Goal: Task Accomplishment & Management: Complete application form

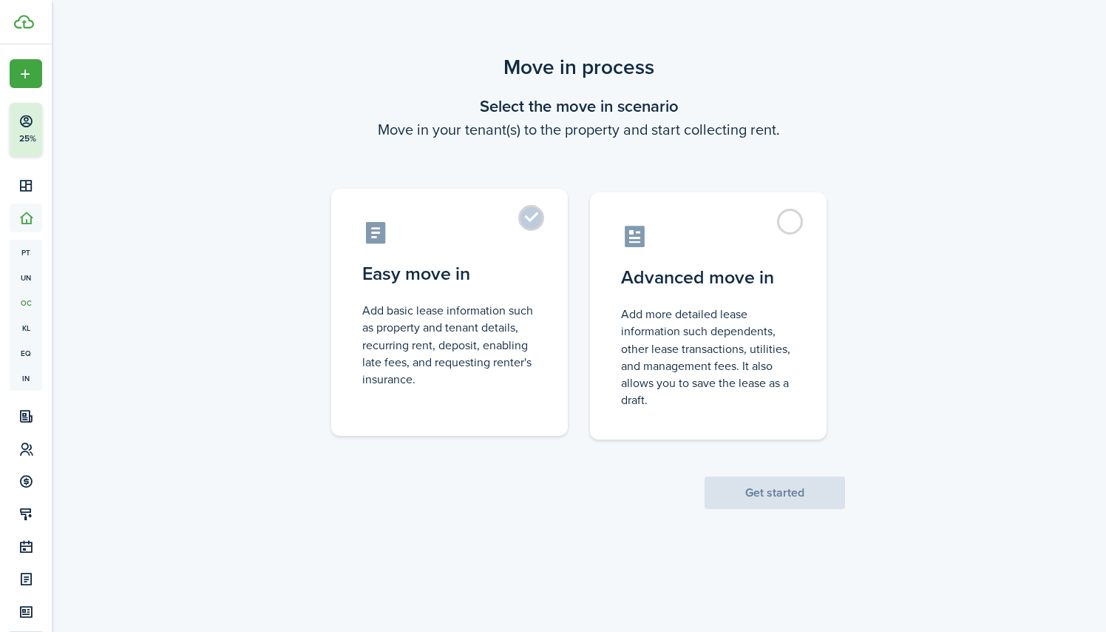
click at [515, 376] on control-radio-card-description "Add basic lease information such as property and tenant details, recurring rent…" at bounding box center [449, 345] width 175 height 86
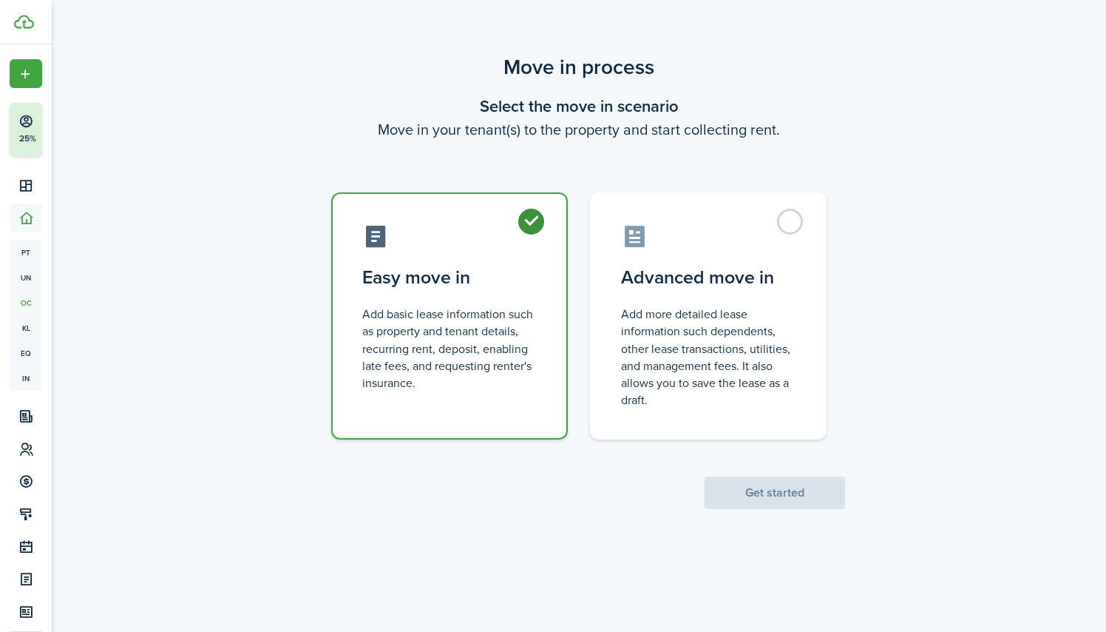
radio input "true"
click at [731, 487] on button "Get started" at bounding box center [775, 492] width 141 height 33
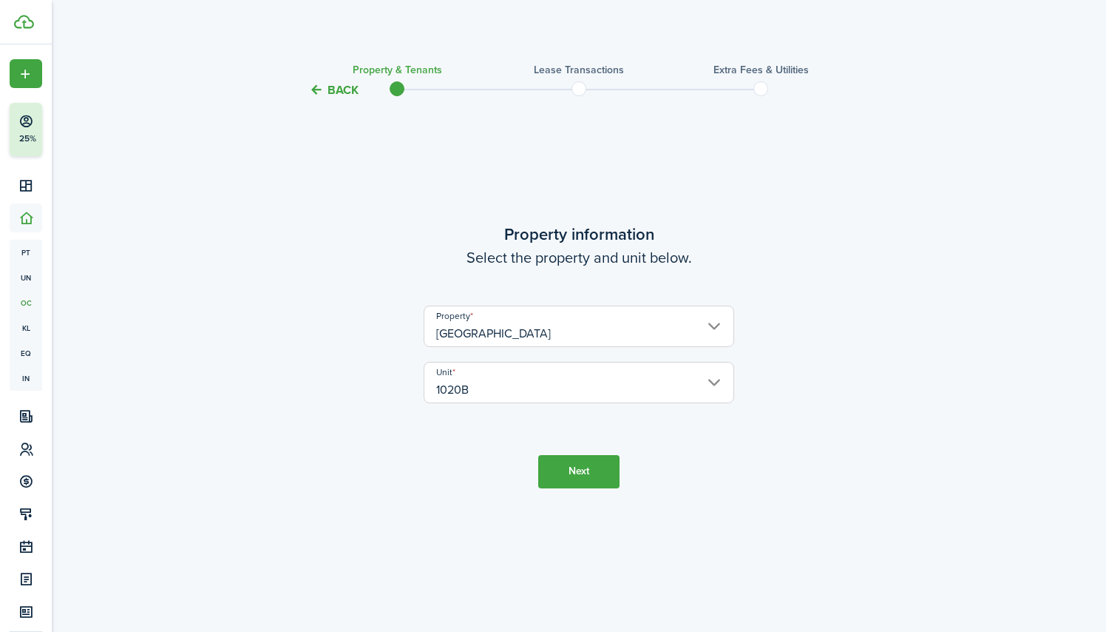
click at [583, 465] on button "Next" at bounding box center [578, 471] width 81 height 33
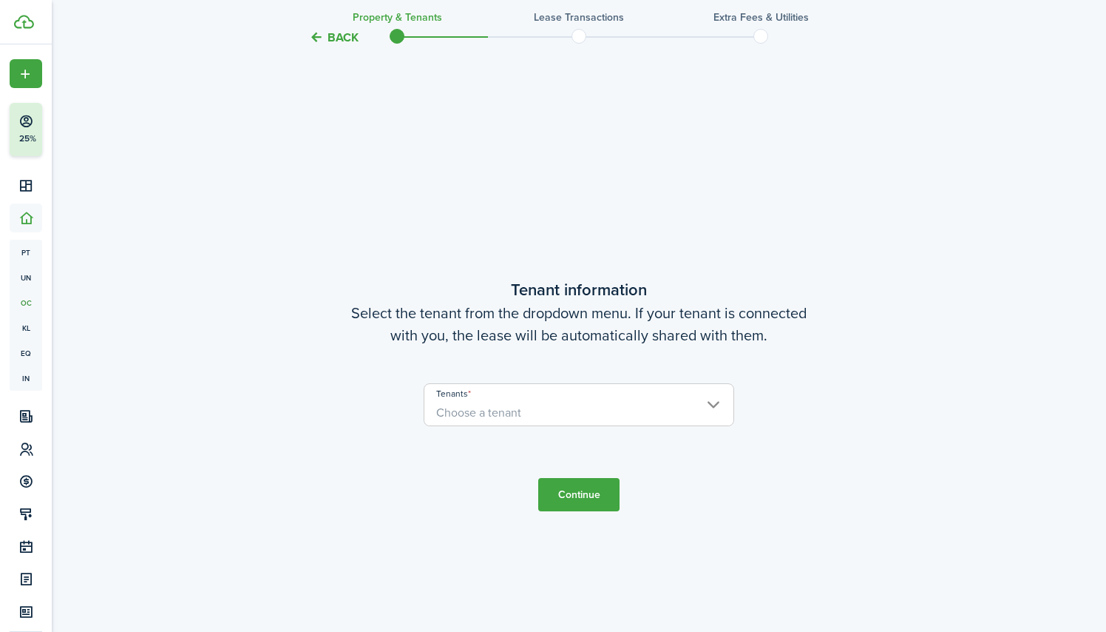
scroll to position [532, 0]
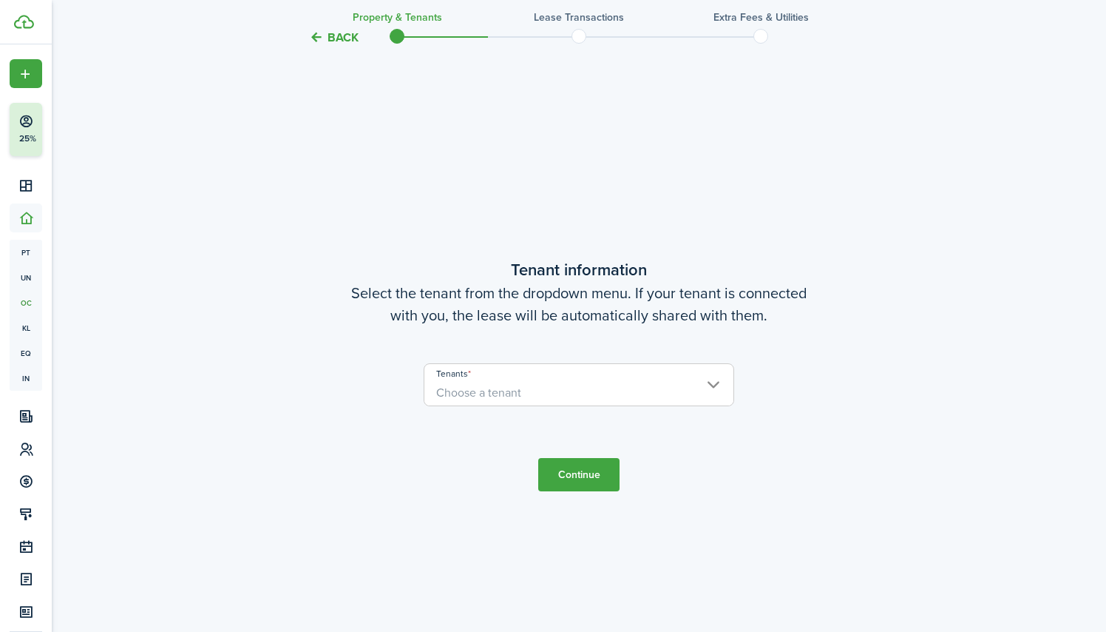
click at [713, 388] on span "Choose a tenant" at bounding box center [579, 392] width 309 height 25
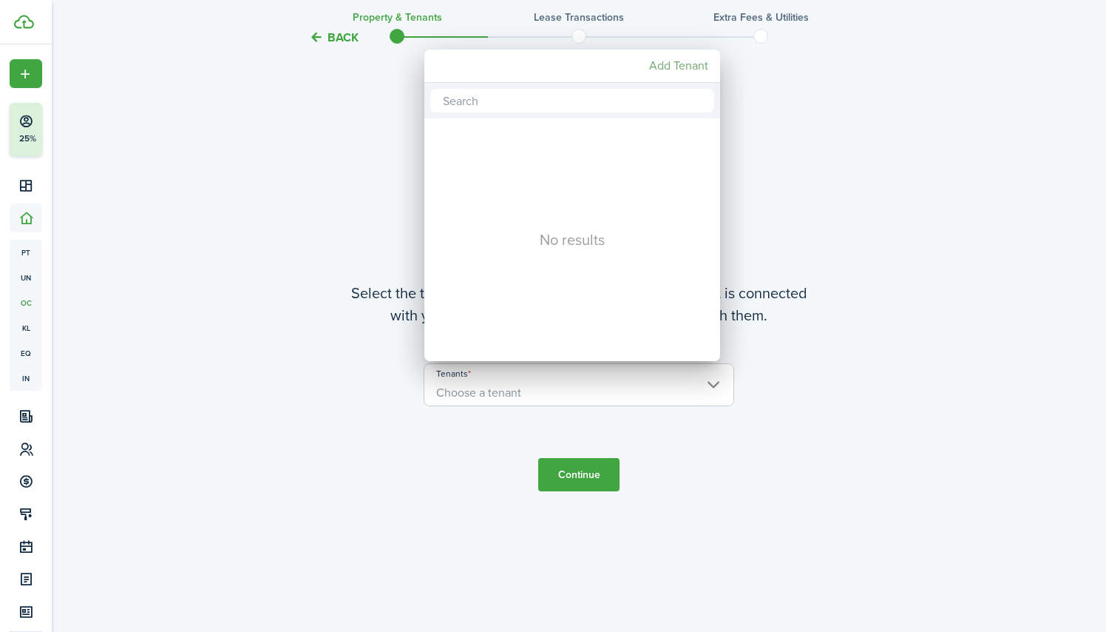
click at [669, 64] on mbsc-button "Add Tenant" at bounding box center [678, 66] width 71 height 27
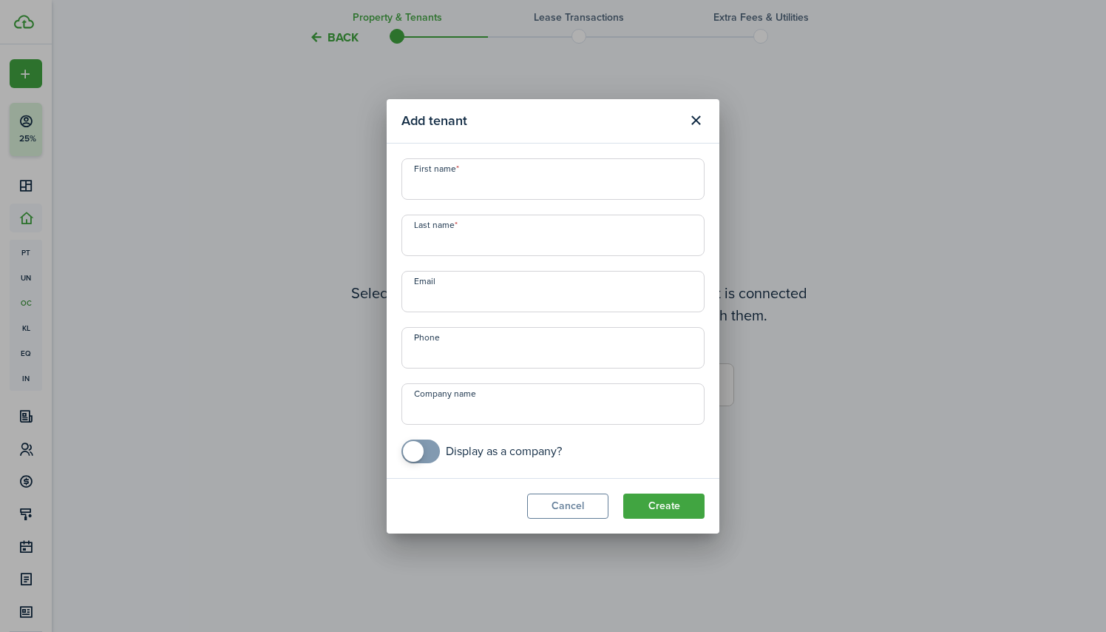
click at [492, 180] on input "First name" at bounding box center [553, 178] width 303 height 41
paste input "[PERSON_NAME]"
drag, startPoint x: 538, startPoint y: 189, endPoint x: 458, endPoint y: 186, distance: 79.9
click at [458, 186] on input "[PERSON_NAME]" at bounding box center [553, 178] width 303 height 41
paste input "text"
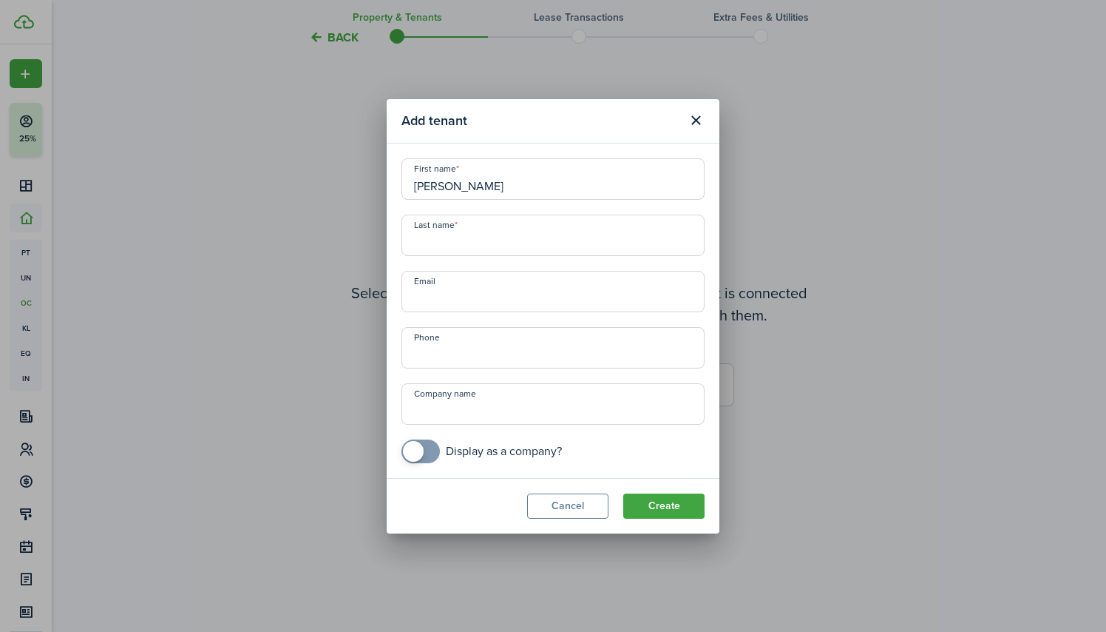
type input "[PERSON_NAME]"
paste input "Temoshawsky"
type input "Temoshawsky"
drag, startPoint x: 538, startPoint y: 188, endPoint x: 461, endPoint y: 185, distance: 77.7
click at [459, 186] on input "[PERSON_NAME]" at bounding box center [553, 178] width 303 height 41
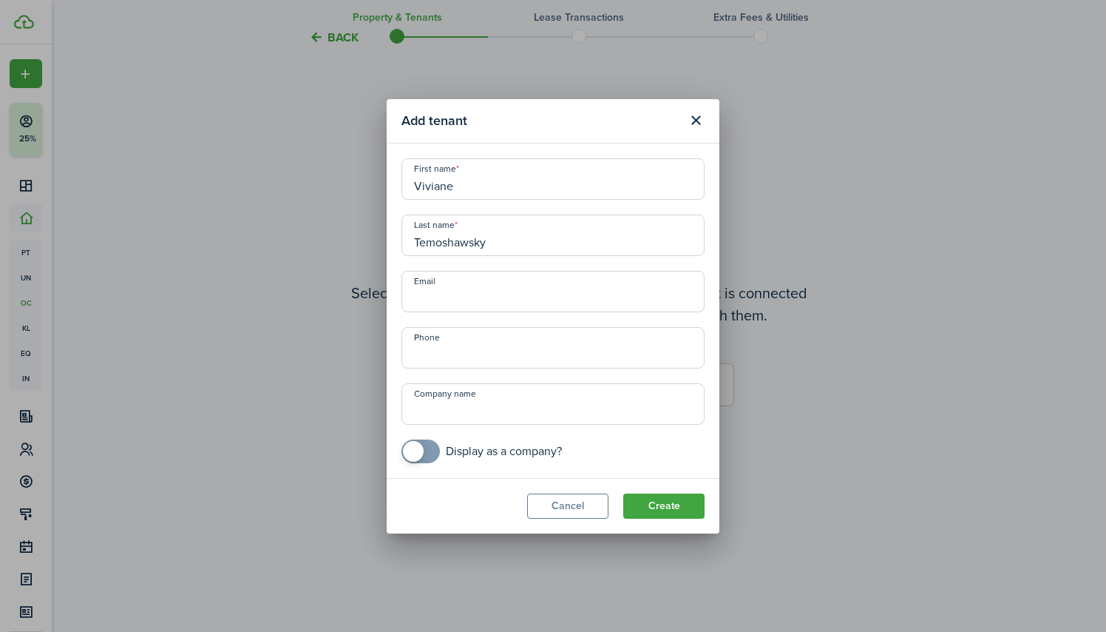
type input "Viviane"
click at [655, 507] on button "Create" at bounding box center [663, 505] width 81 height 25
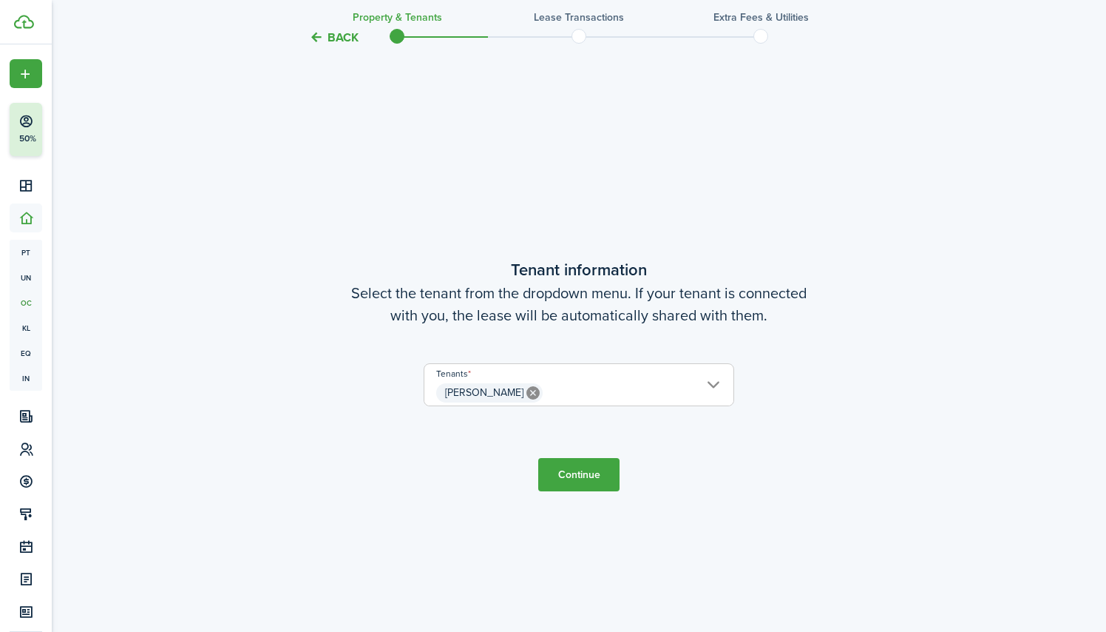
click at [590, 477] on button "Continue" at bounding box center [578, 474] width 81 height 33
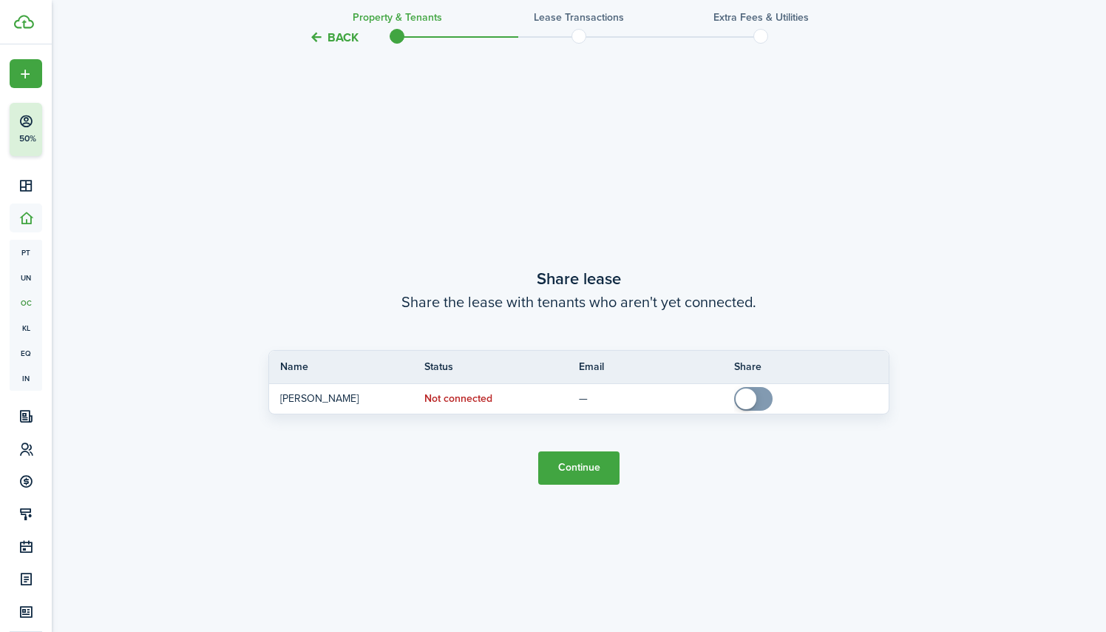
scroll to position [1164, 0]
click at [586, 467] on button "Continue" at bounding box center [578, 466] width 81 height 33
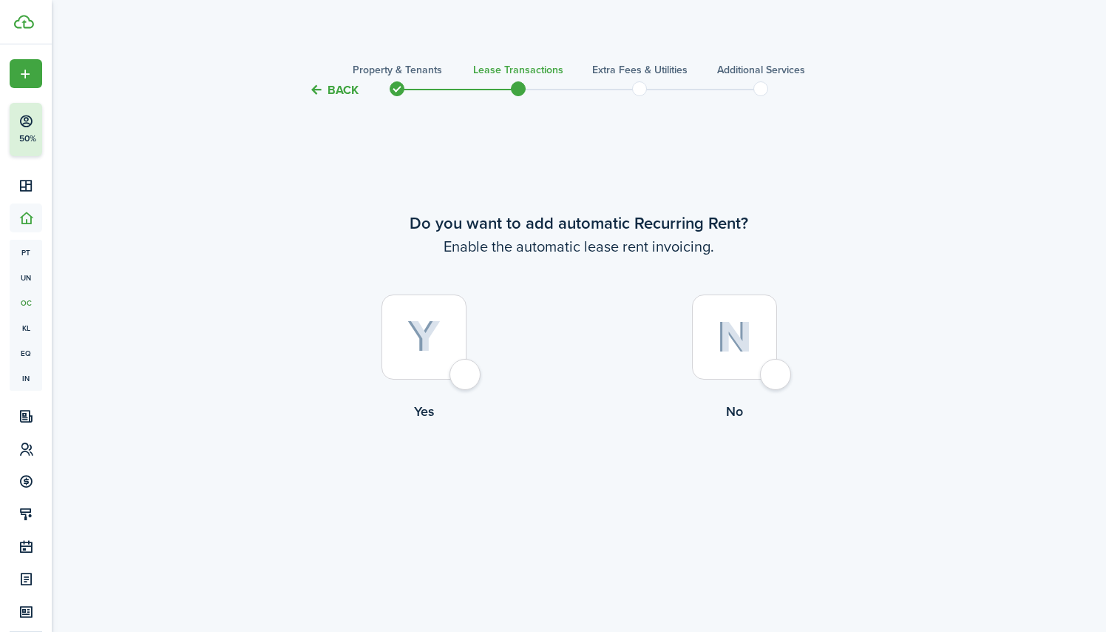
click at [467, 375] on div at bounding box center [424, 336] width 85 height 85
radio input "true"
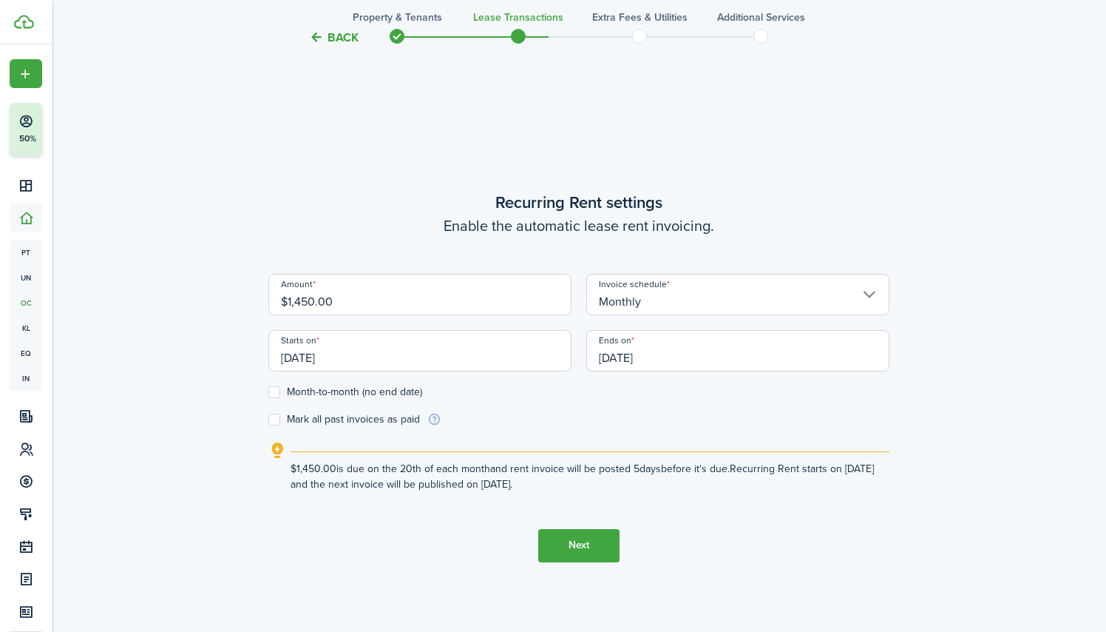
scroll to position [532, 0]
click at [392, 357] on input "[DATE]" at bounding box center [419, 348] width 303 height 41
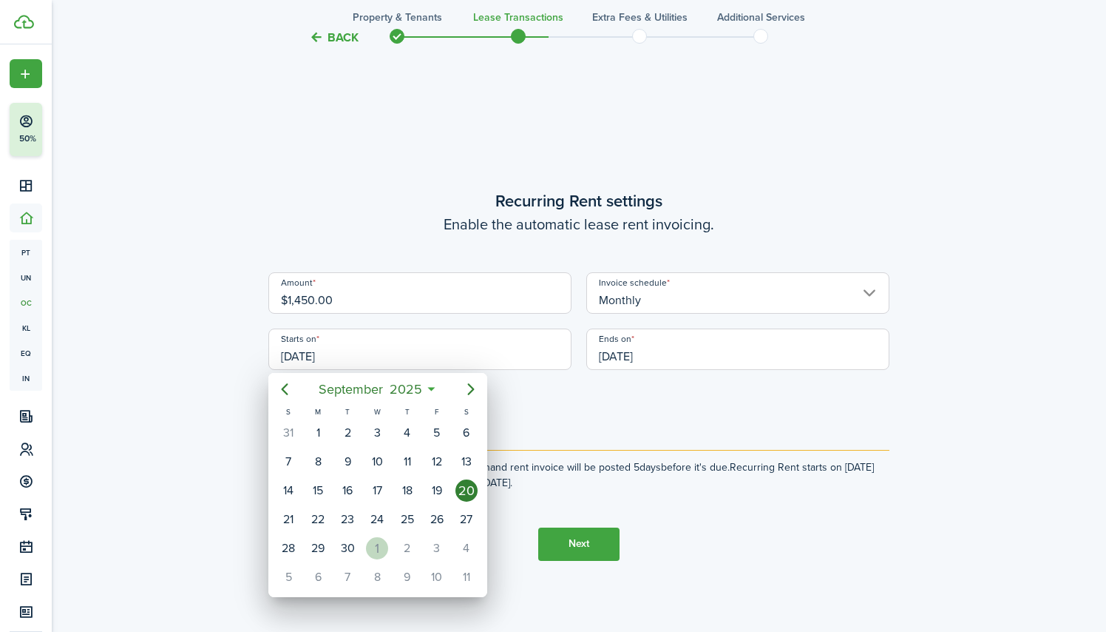
click at [373, 545] on div "1" at bounding box center [377, 548] width 22 height 22
type input "[DATE]"
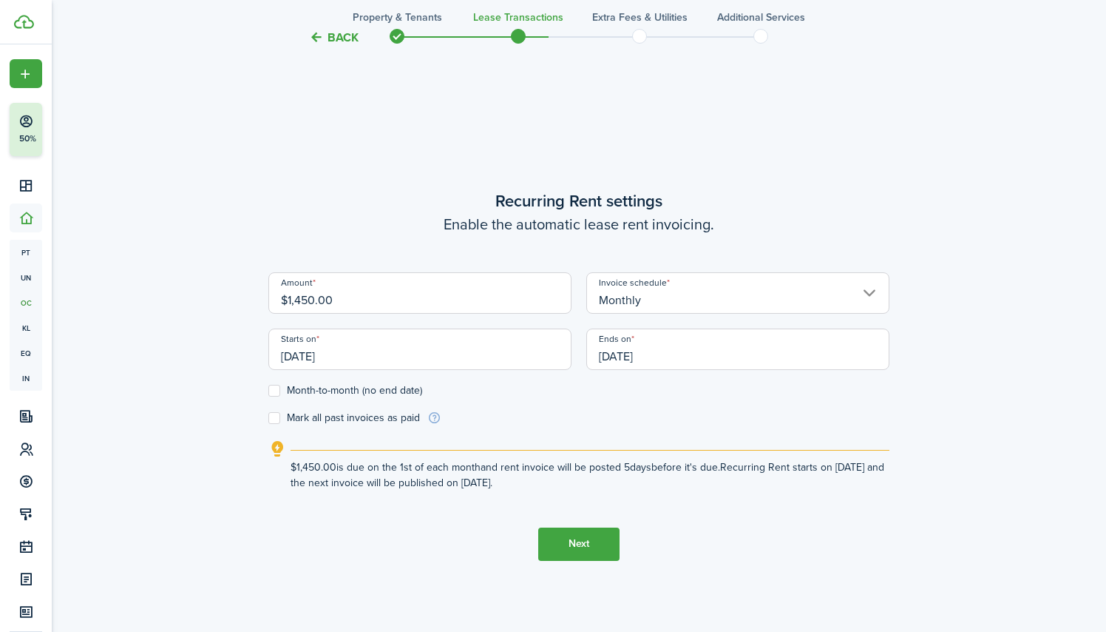
scroll to position [0, 0]
click at [709, 355] on input "[DATE]" at bounding box center [737, 348] width 303 height 41
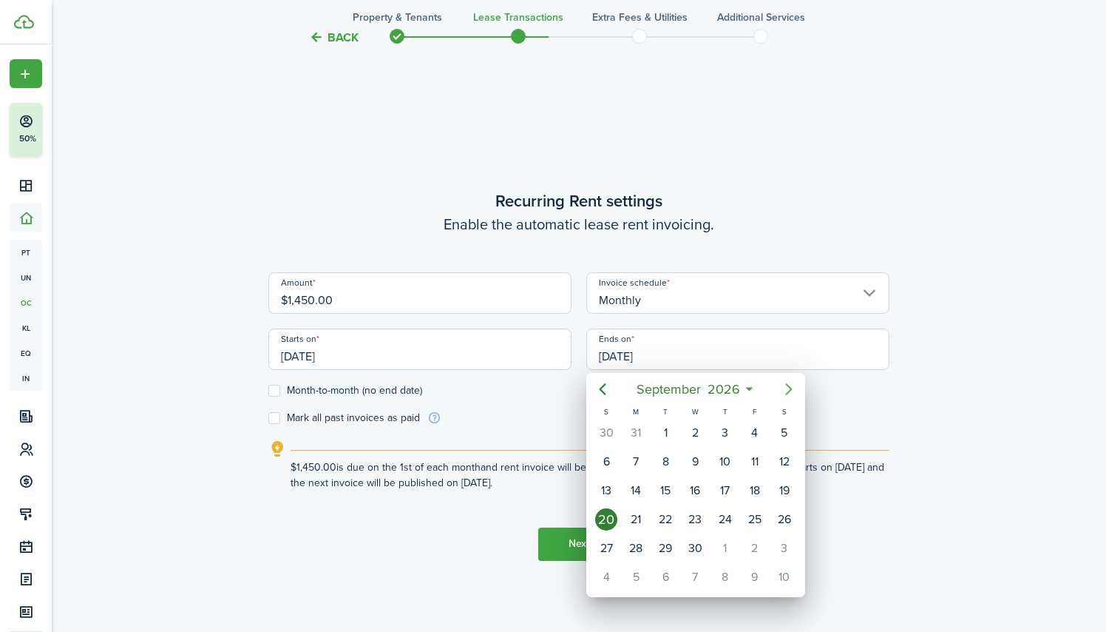
click at [789, 389] on icon "Next page" at bounding box center [789, 389] width 18 height 18
click at [789, 555] on div "31" at bounding box center [785, 548] width 22 height 22
type input "[DATE]"
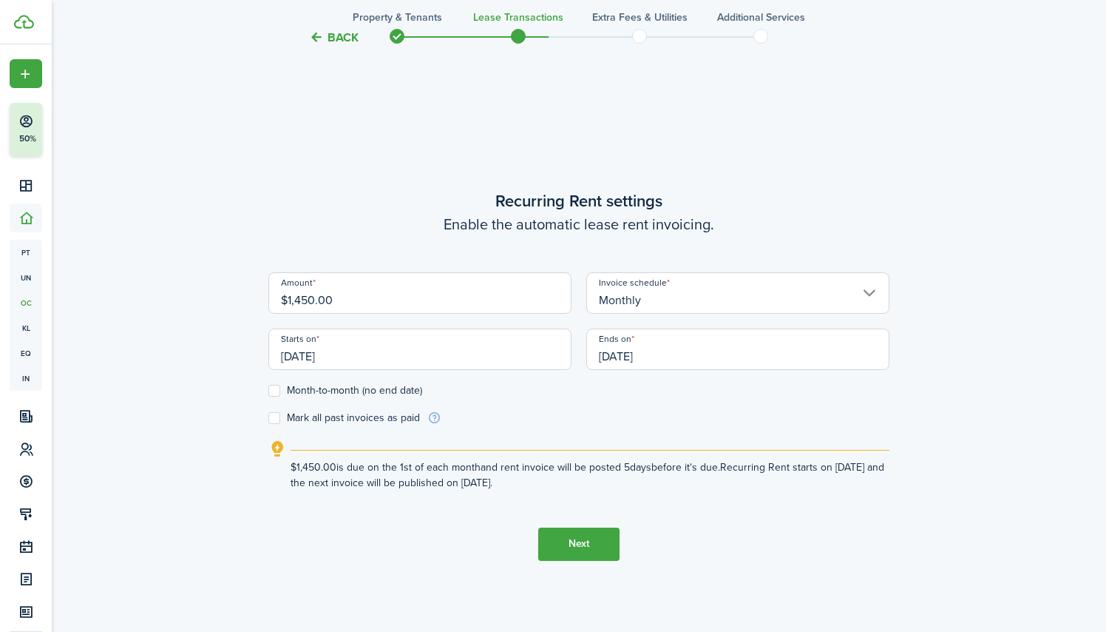
click at [274, 394] on label "Month-to-month (no end date)" at bounding box center [345, 391] width 154 height 12
click at [268, 390] on input "Month-to-month (no end date)" at bounding box center [268, 390] width 1 height 1
checkbox input "true"
click at [273, 420] on label "Mark all past invoices as paid" at bounding box center [344, 418] width 152 height 12
click at [268, 418] on input "Mark all past invoices as paid" at bounding box center [268, 417] width 1 height 1
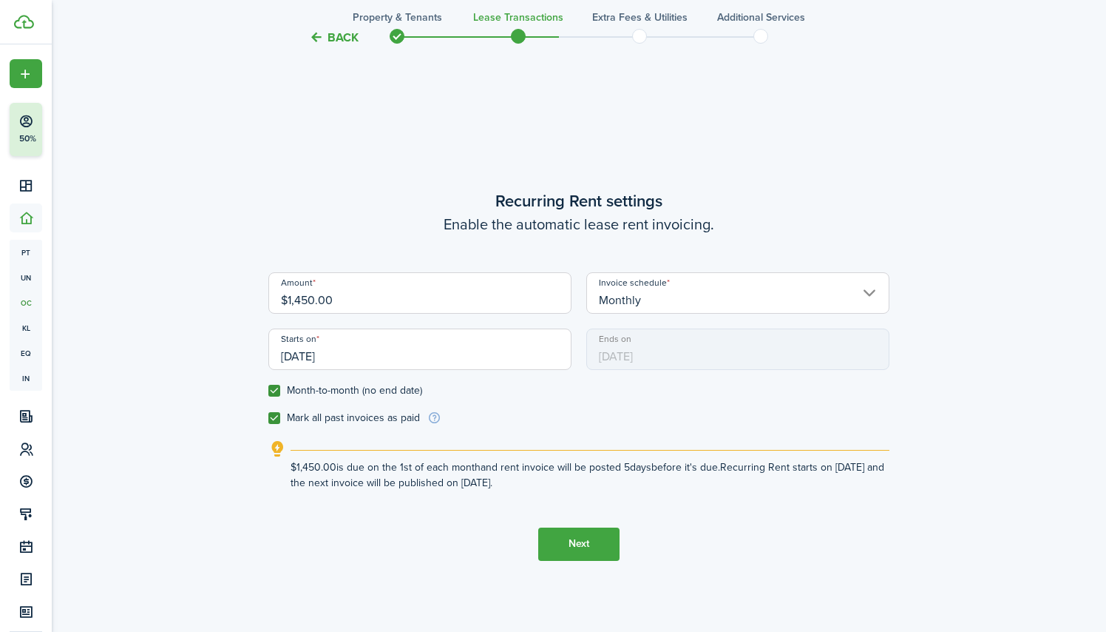
checkbox input "true"
click at [589, 545] on button "Next" at bounding box center [578, 543] width 81 height 33
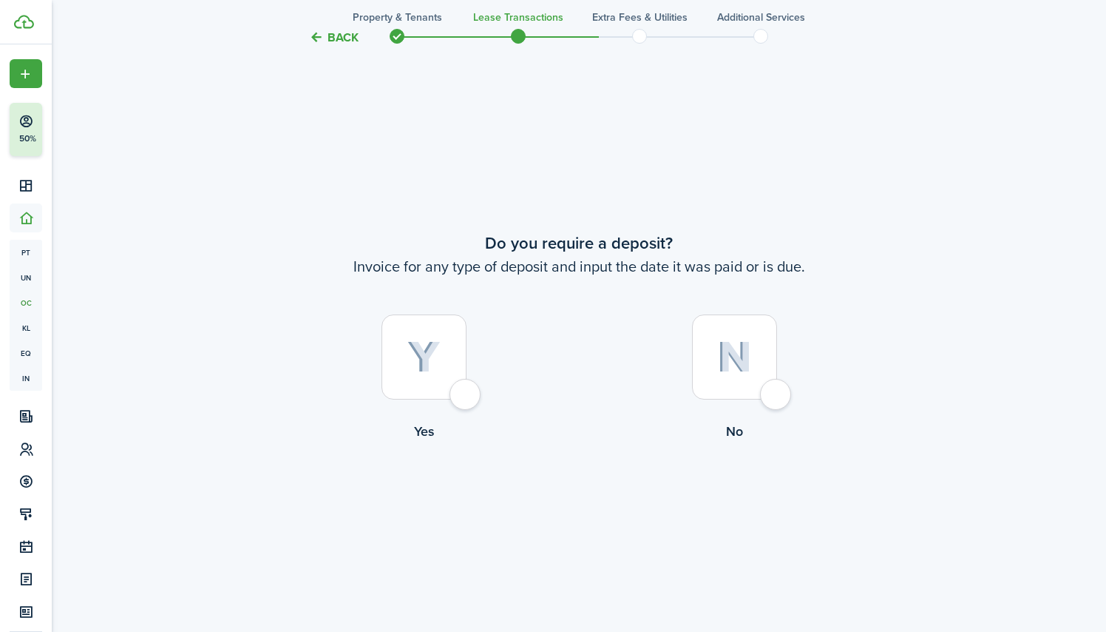
scroll to position [1164, 0]
click at [433, 355] on img at bounding box center [424, 356] width 33 height 33
radio input "true"
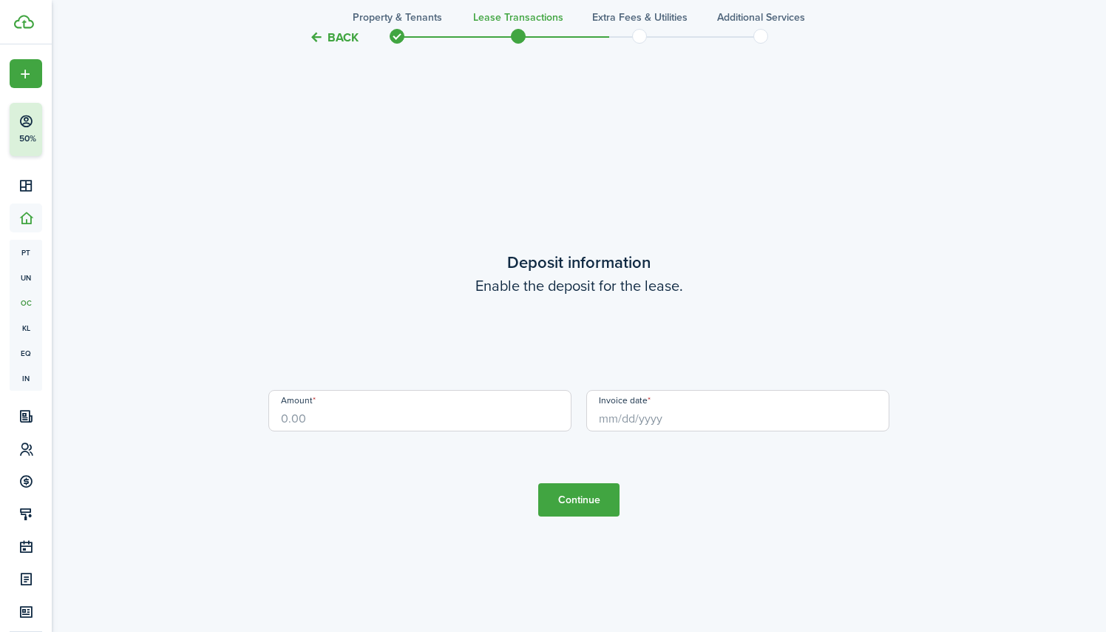
scroll to position [1796, 0]
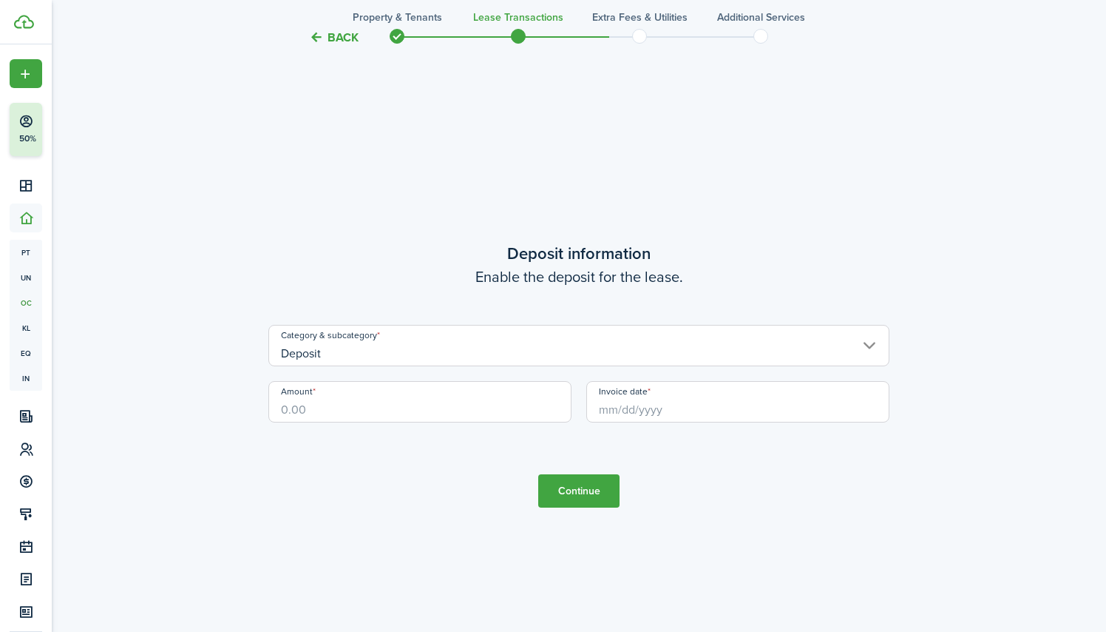
click at [435, 398] on input "Amount" at bounding box center [419, 401] width 303 height 41
type input "$1,450.00"
click at [652, 413] on input "Invoice date" at bounding box center [737, 401] width 303 height 41
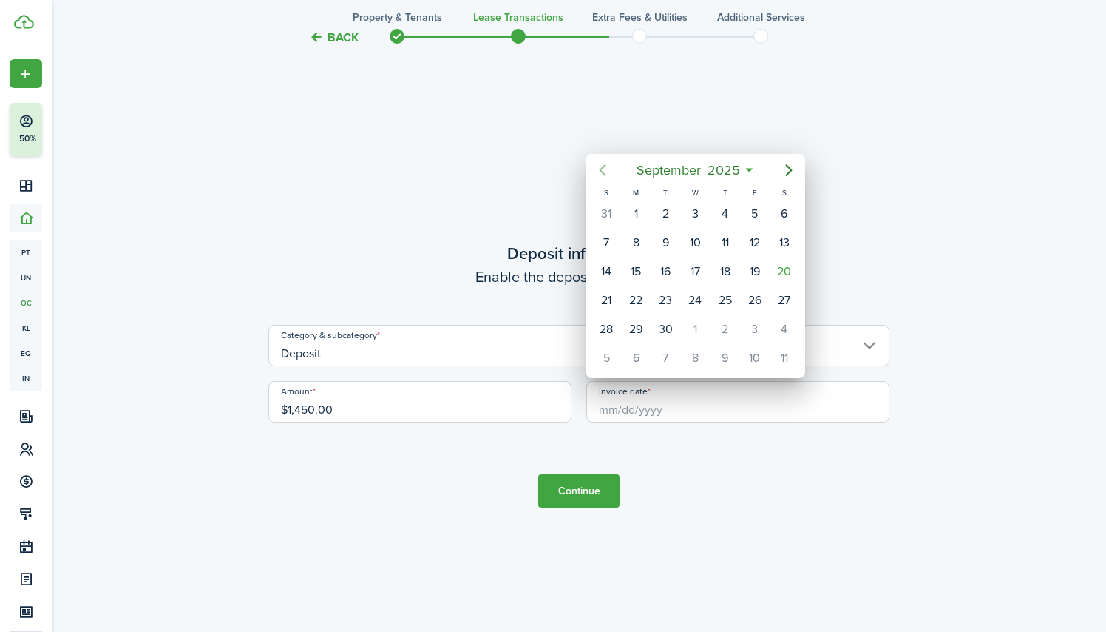
click at [606, 168] on icon "Previous page" at bounding box center [603, 170] width 18 height 18
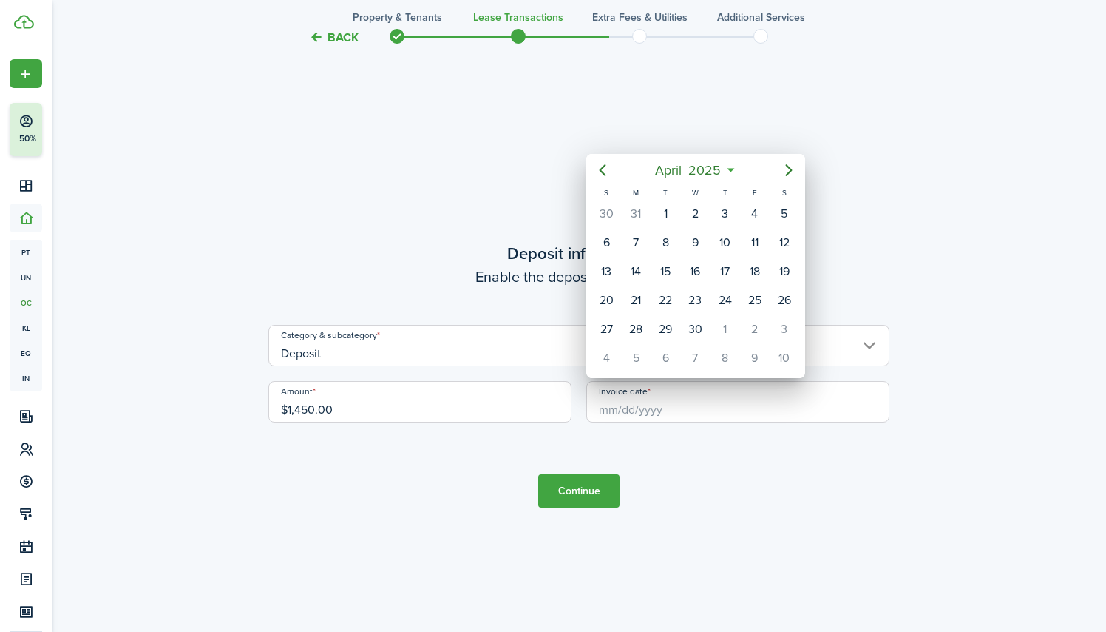
click at [733, 163] on icon at bounding box center [731, 170] width 16 height 15
click at [726, 169] on mbsc-button "[DATE]" at bounding box center [688, 170] width 84 height 27
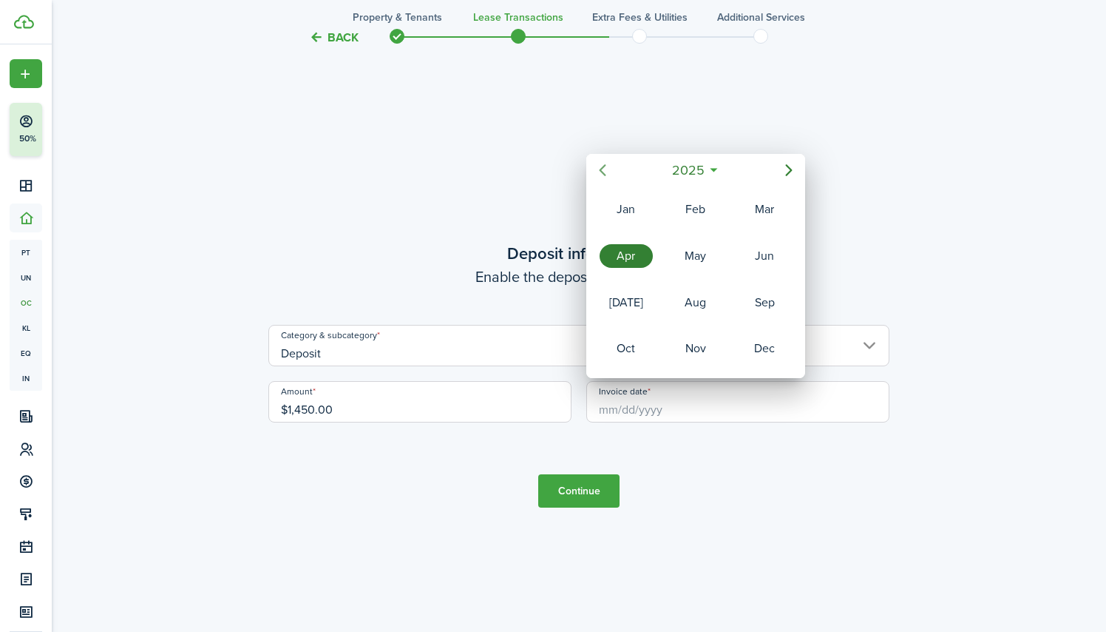
click at [606, 166] on icon "Previous page" at bounding box center [603, 170] width 18 height 18
click at [768, 211] on div "Mar" at bounding box center [764, 209] width 53 height 24
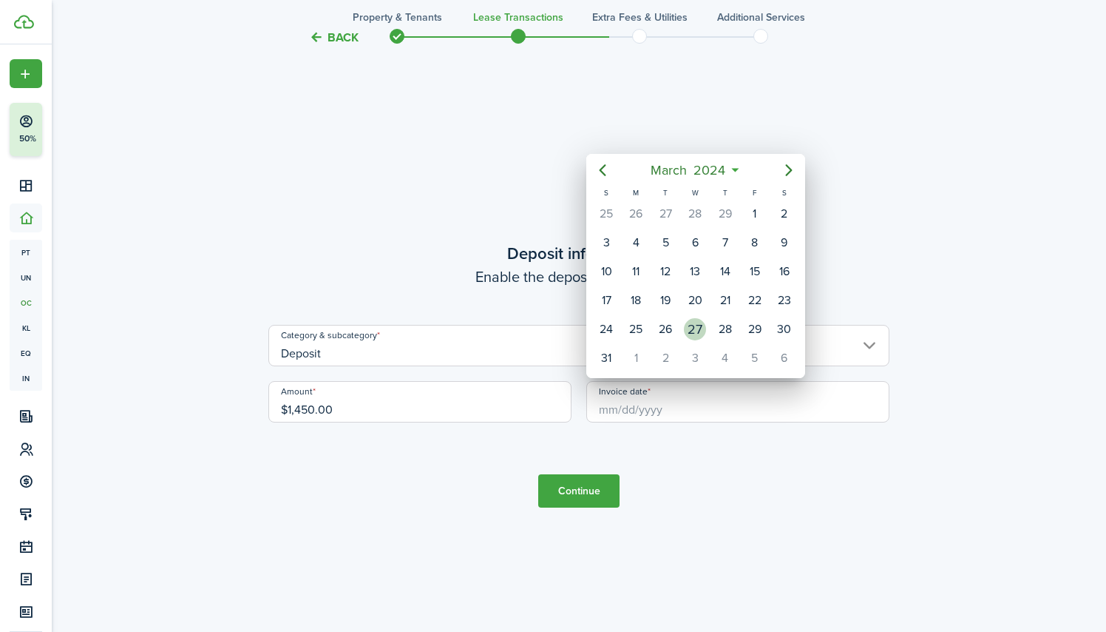
click at [691, 328] on div "27" at bounding box center [695, 329] width 22 height 22
type input "[DATE]"
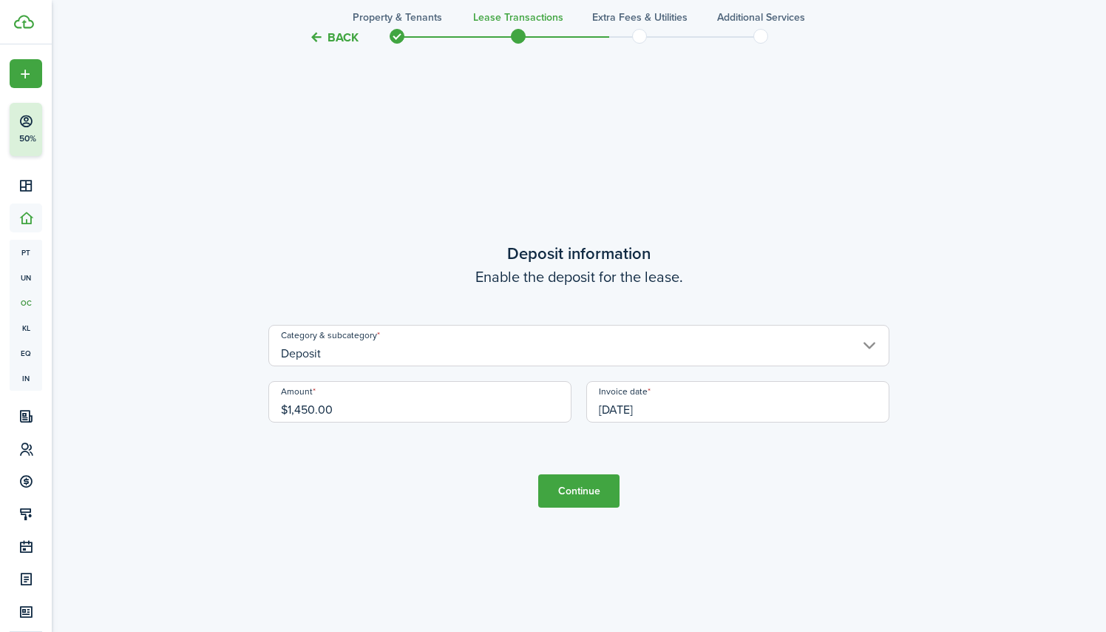
click at [573, 493] on button "Continue" at bounding box center [578, 490] width 81 height 33
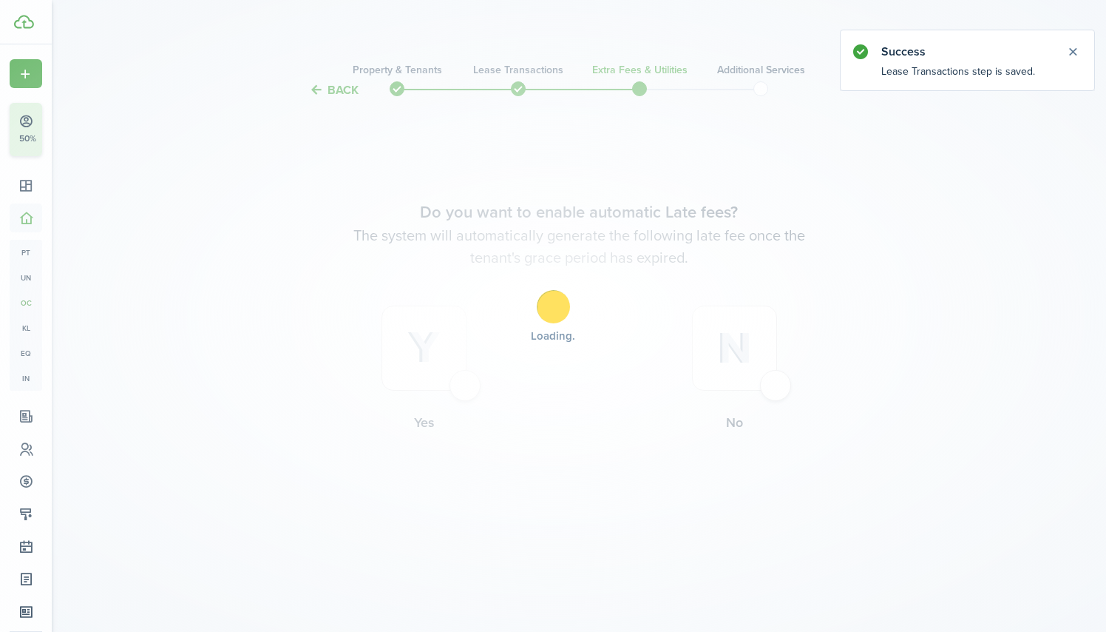
scroll to position [0, 0]
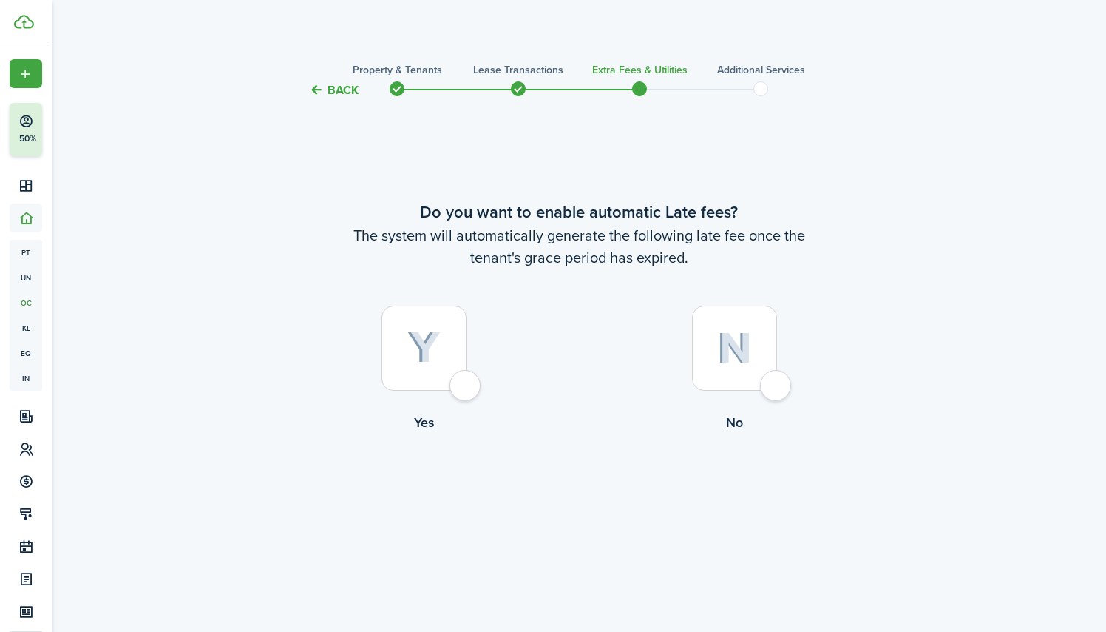
click at [750, 362] on img at bounding box center [734, 348] width 35 height 32
radio input "true"
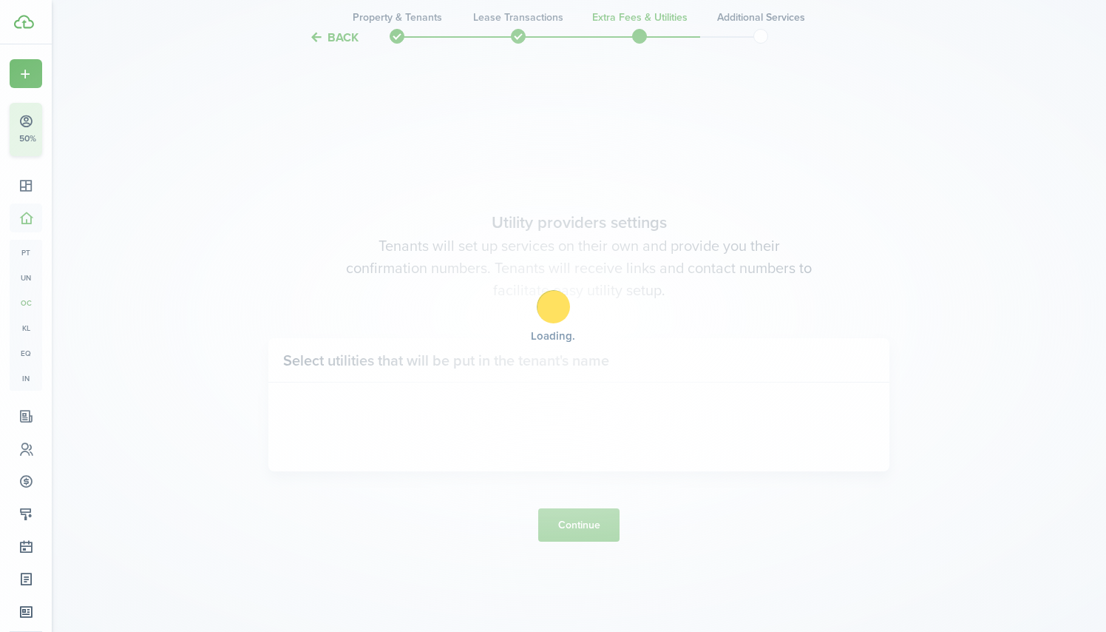
scroll to position [532, 0]
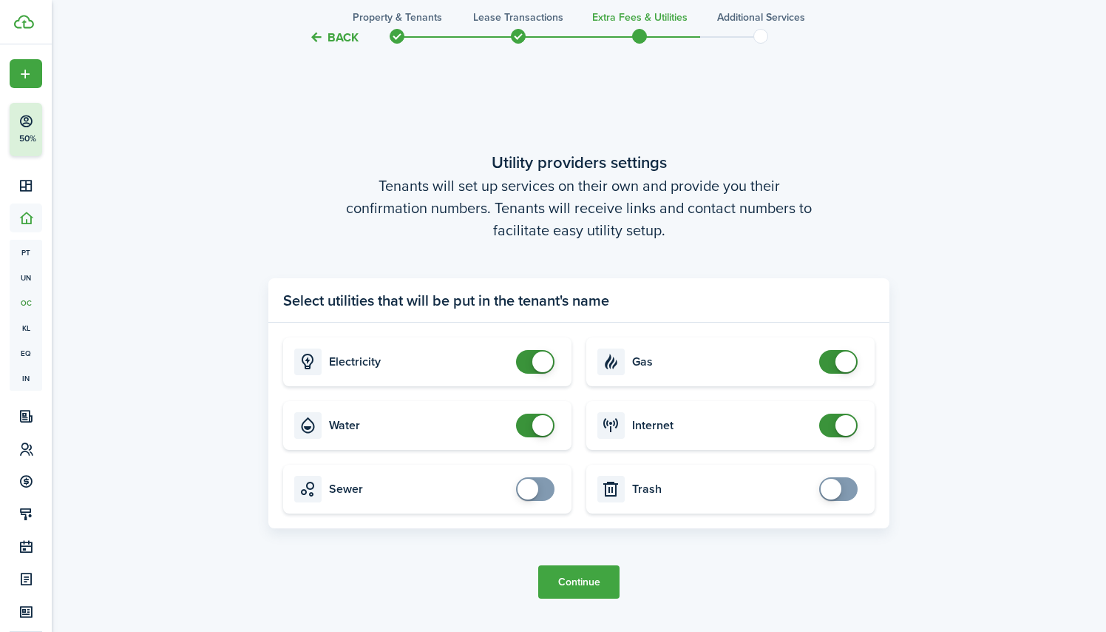
checkbox input "true"
click at [524, 479] on span at bounding box center [528, 489] width 21 height 21
checkbox input "true"
click at [835, 491] on span at bounding box center [831, 489] width 21 height 21
click at [585, 583] on button "Continue" at bounding box center [578, 581] width 81 height 33
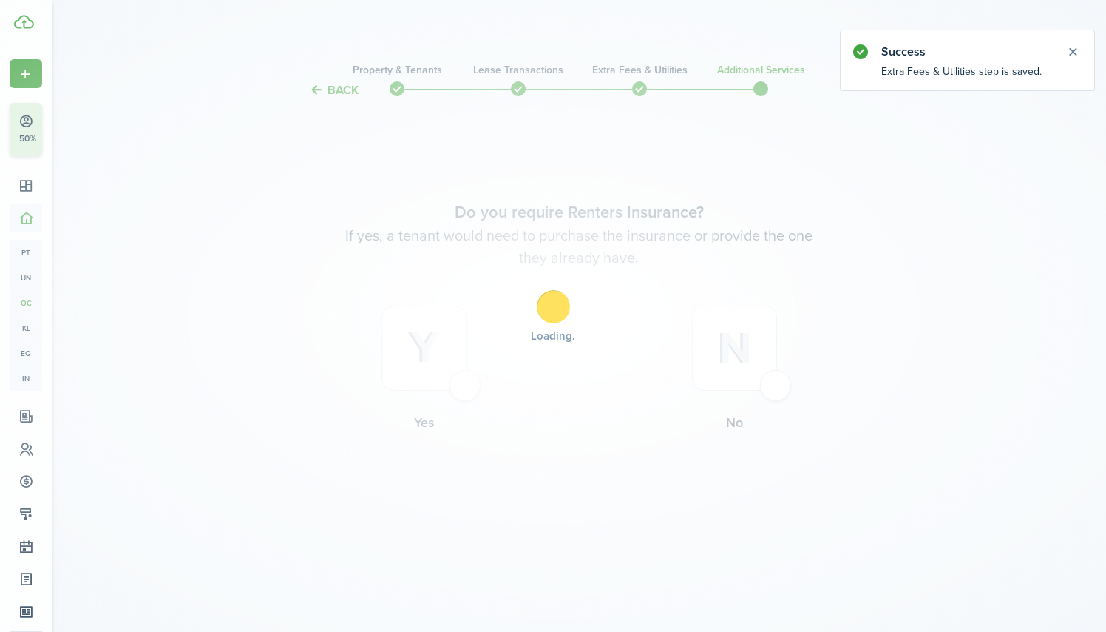
scroll to position [0, 0]
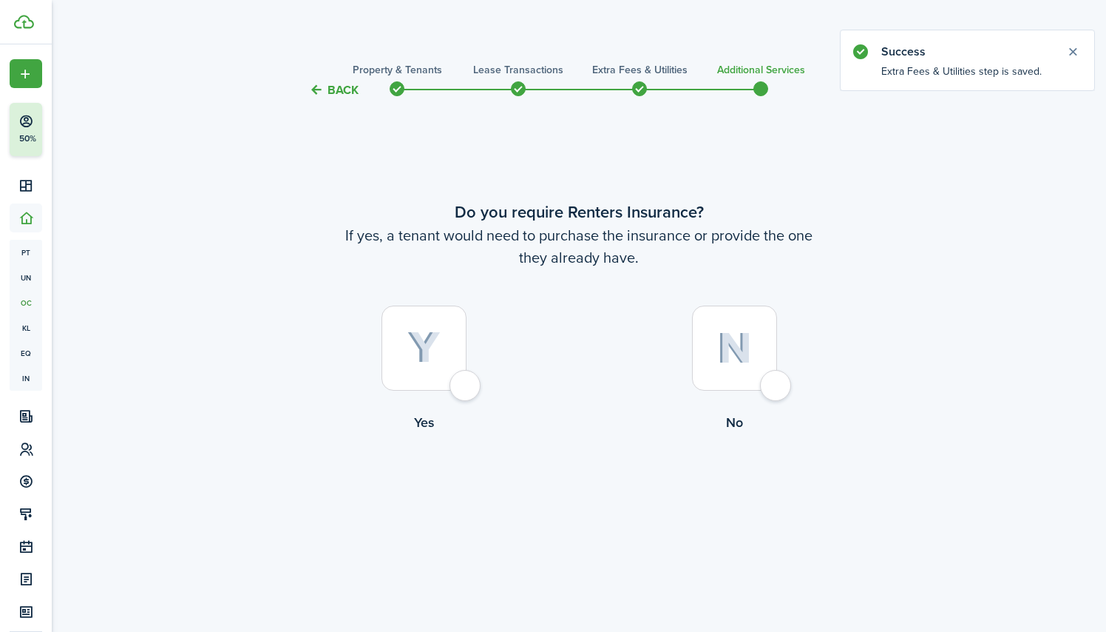
click at [757, 344] on div at bounding box center [734, 347] width 85 height 85
radio input "true"
click at [567, 501] on button "Complete move in" at bounding box center [579, 492] width 109 height 33
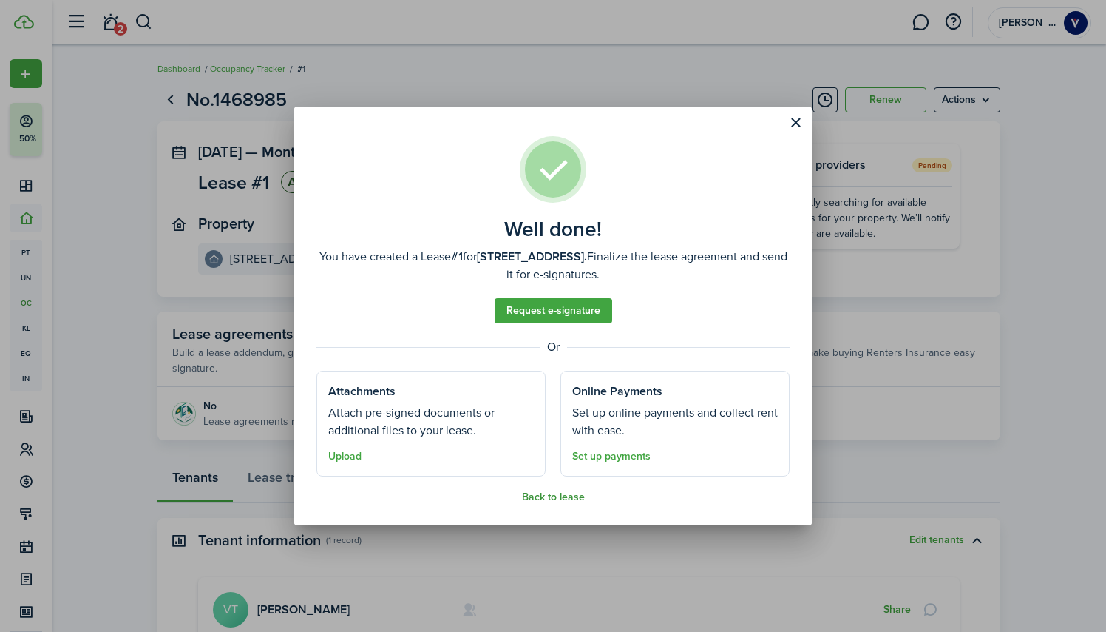
click at [549, 493] on button "Back to lease" at bounding box center [553, 497] width 63 height 12
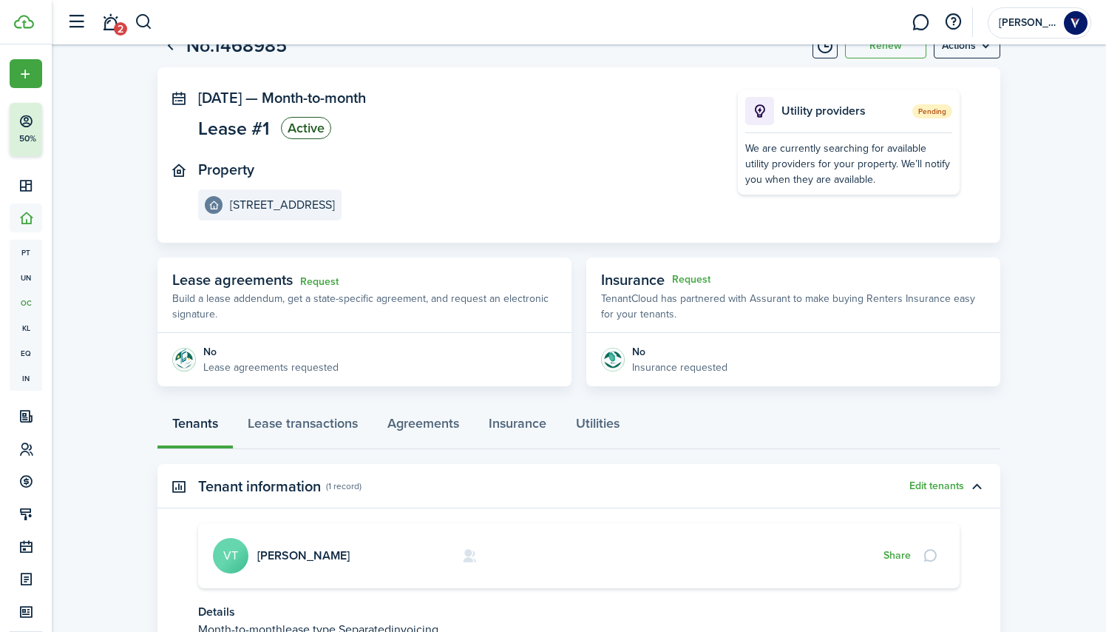
scroll to position [51, 0]
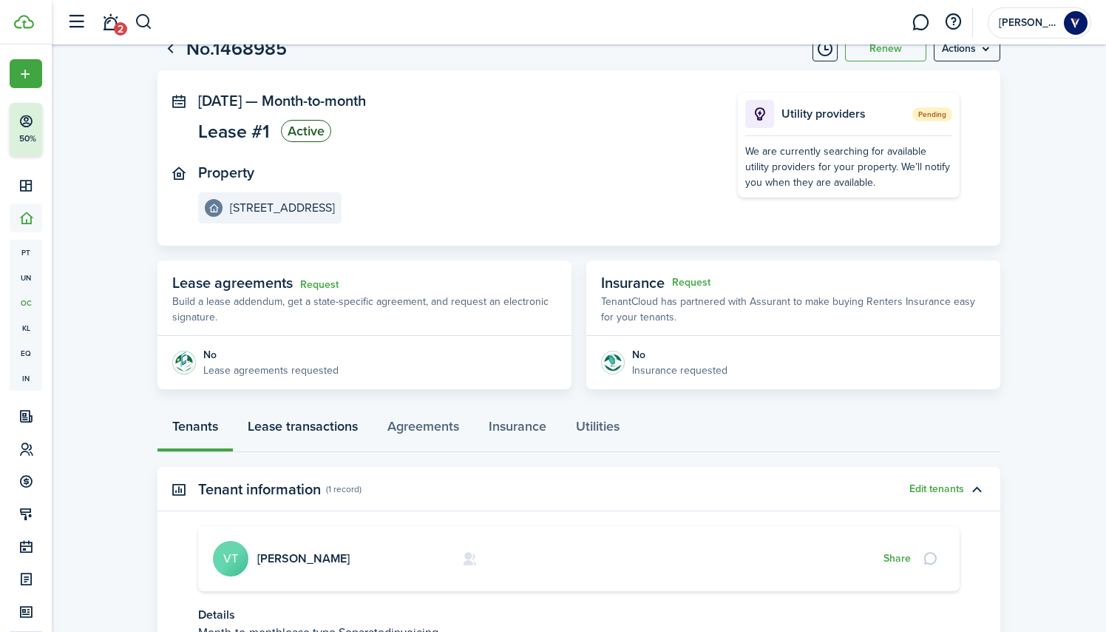
click at [319, 425] on link "Lease transactions" at bounding box center [303, 430] width 140 height 44
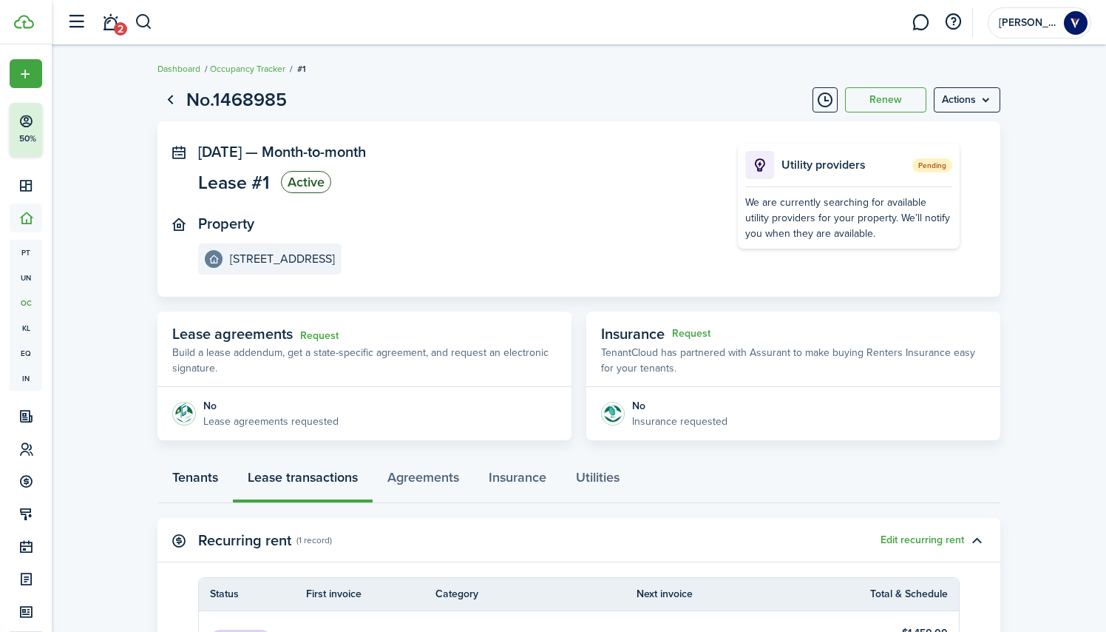
click at [195, 471] on link "Tenants" at bounding box center [195, 481] width 75 height 44
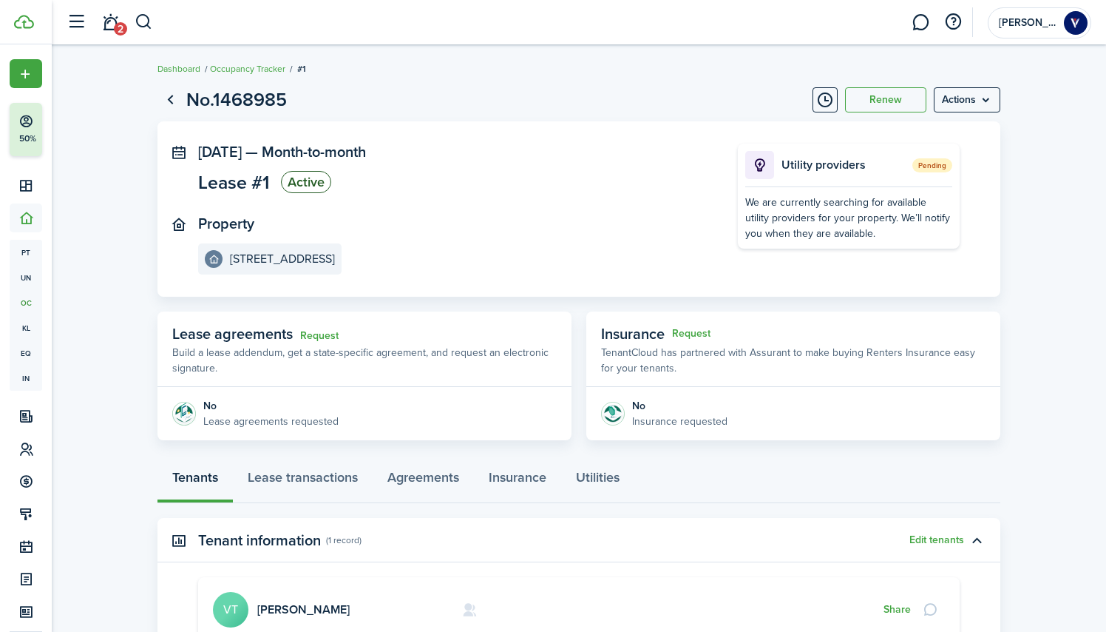
click at [195, 474] on div "Tenants Lease transactions Agreements Insurance Utilities" at bounding box center [579, 481] width 843 height 44
click at [237, 71] on link "Occupancy Tracker" at bounding box center [247, 68] width 75 height 13
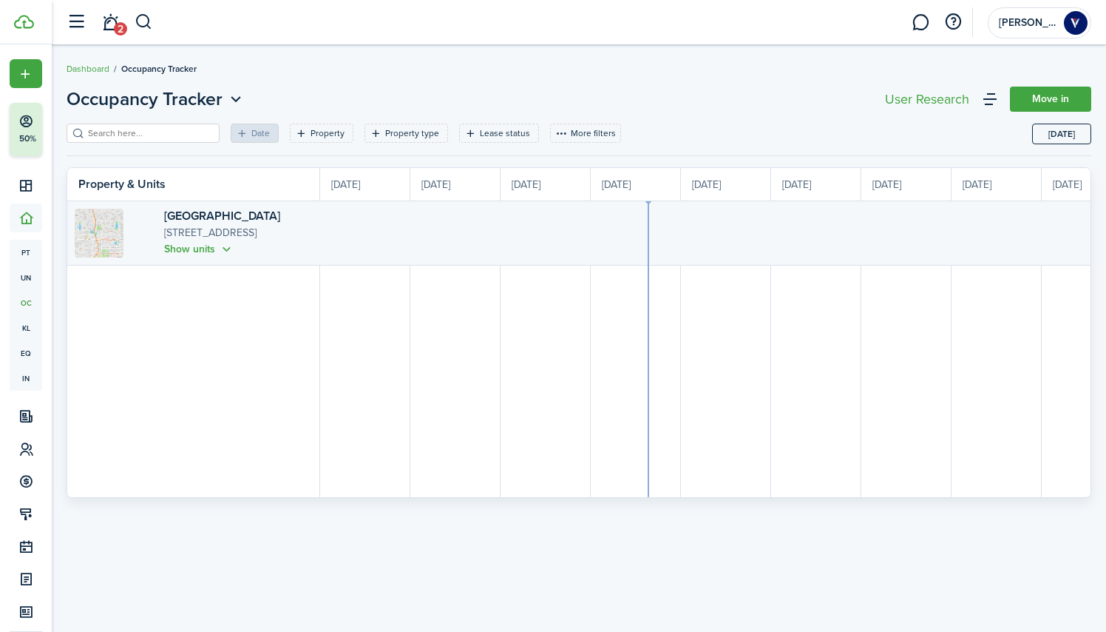
scroll to position [0, 271]
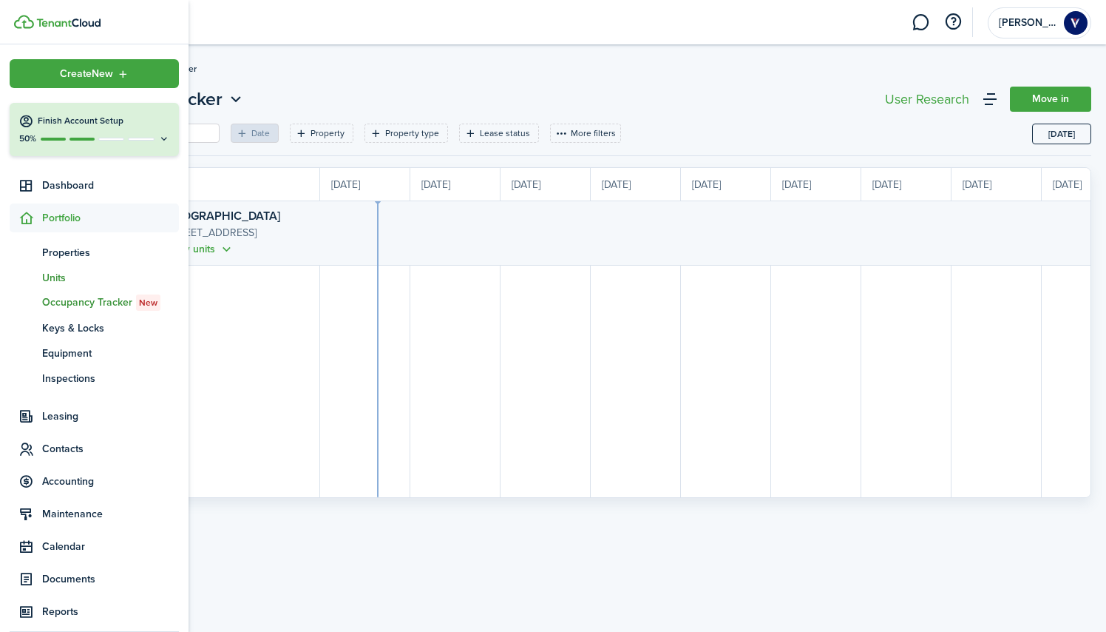
click at [56, 277] on span "Units" at bounding box center [110, 278] width 137 height 16
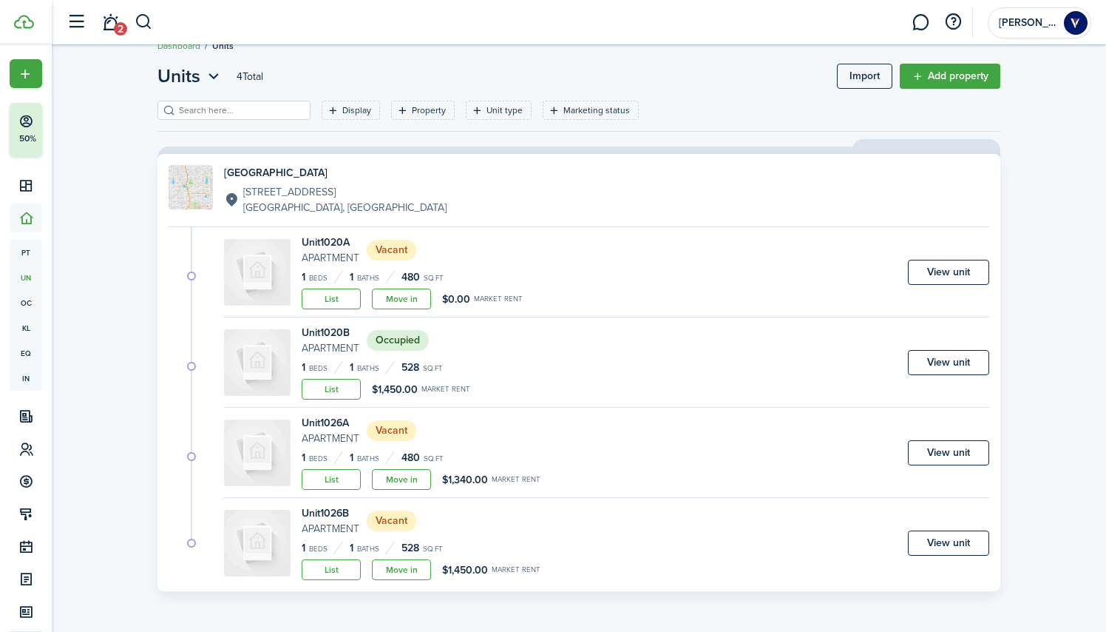
scroll to position [23, 0]
click at [396, 479] on link "Move in" at bounding box center [401, 479] width 59 height 21
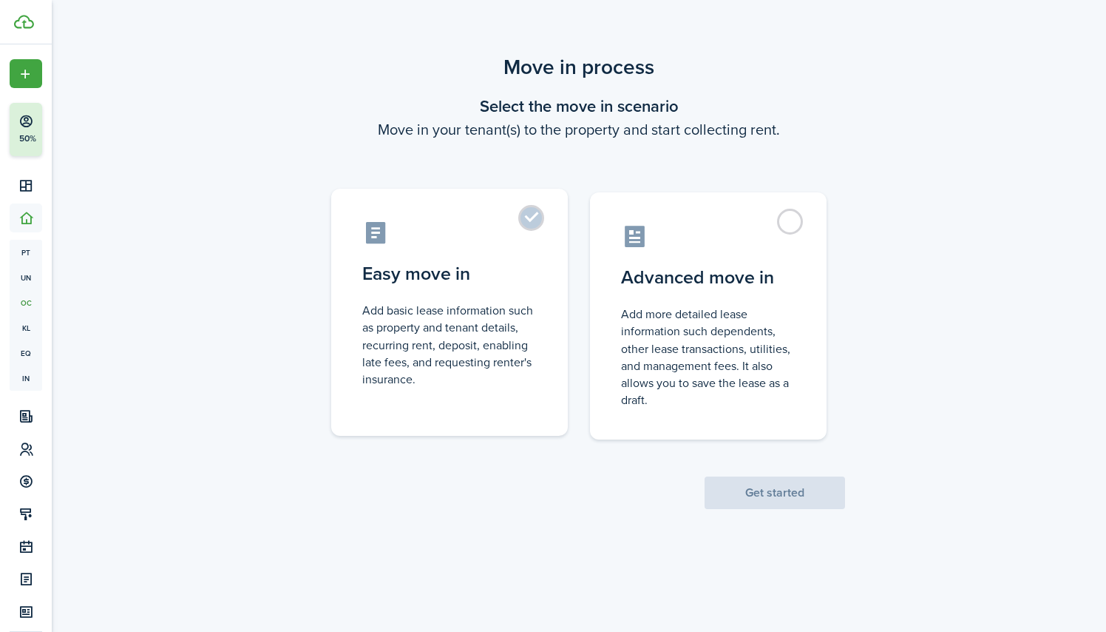
click at [500, 328] on control-radio-card-description "Add basic lease information such as property and tenant details, recurring rent…" at bounding box center [449, 345] width 175 height 86
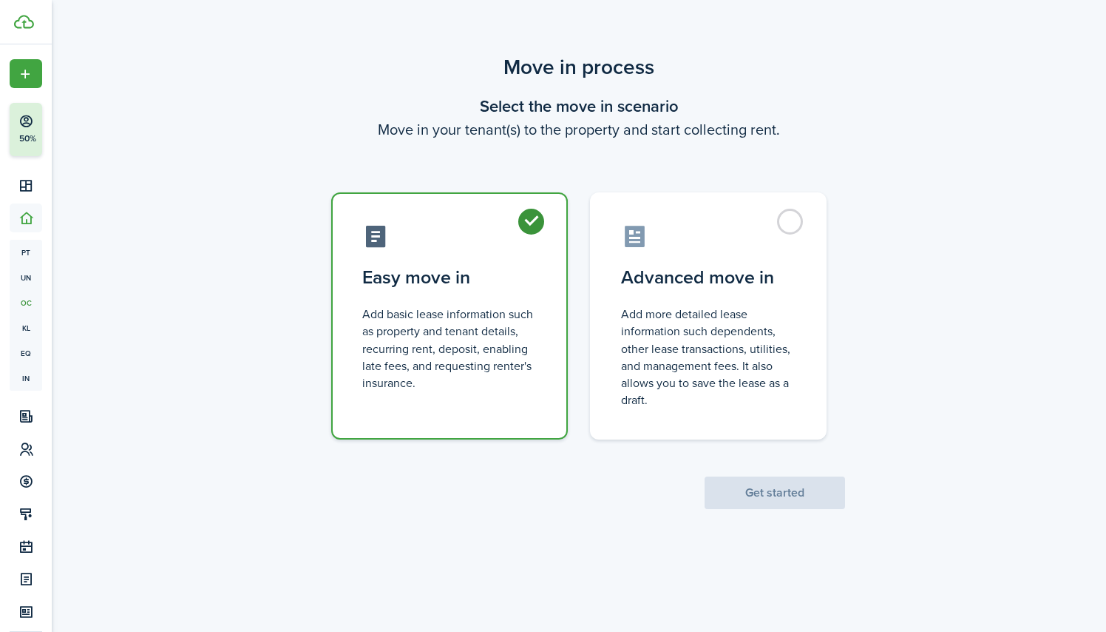
radio input "true"
click at [760, 508] on div "Move in process Select the move in scenario Move in your tenant(s) to the prope…" at bounding box center [579, 280] width 1055 height 472
click at [757, 494] on button "Get started" at bounding box center [775, 492] width 141 height 33
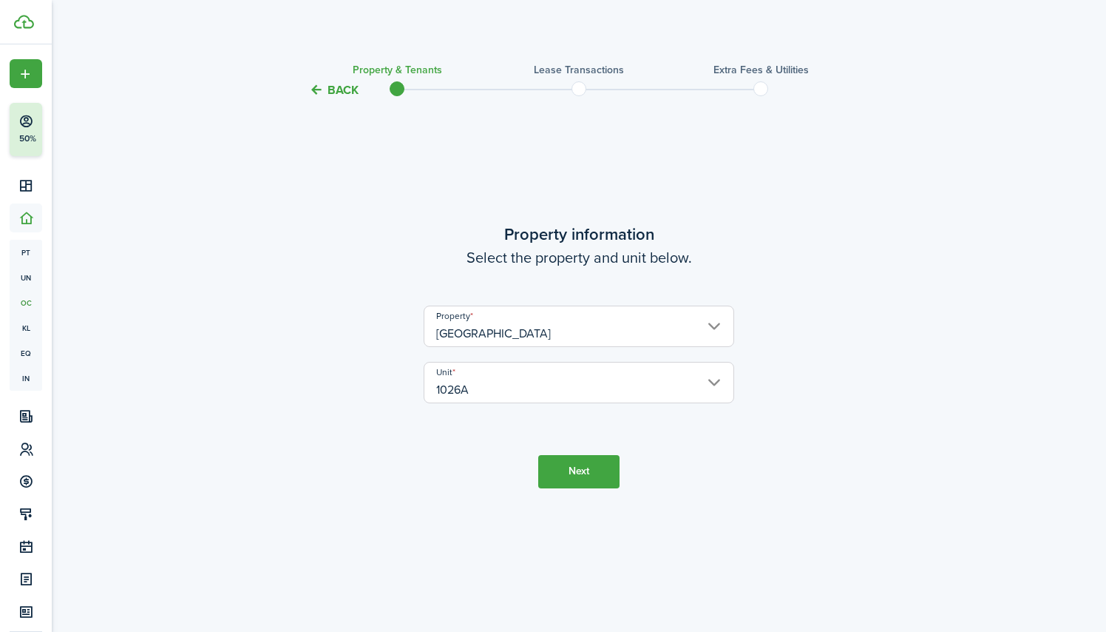
click at [580, 477] on button "Next" at bounding box center [578, 471] width 81 height 33
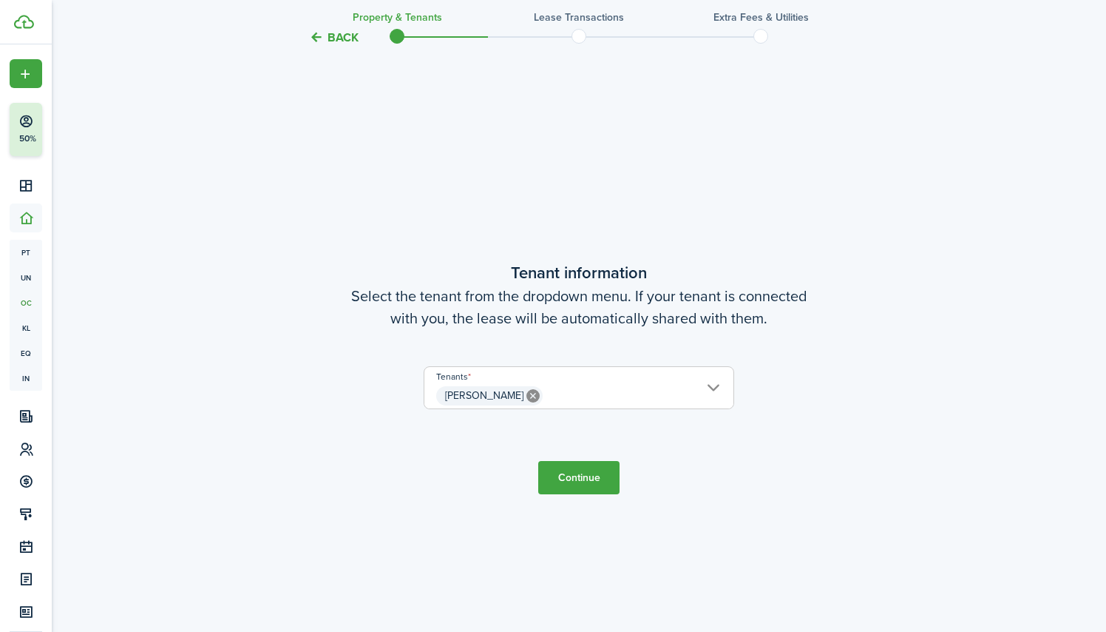
scroll to position [532, 0]
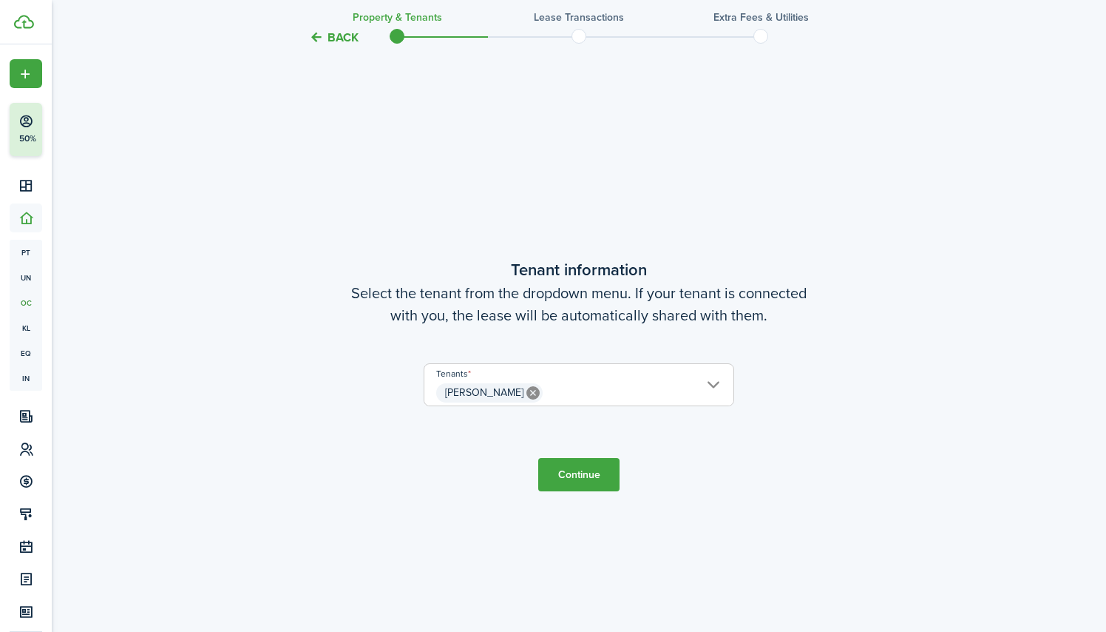
click at [714, 381] on span "[PERSON_NAME]" at bounding box center [579, 392] width 309 height 25
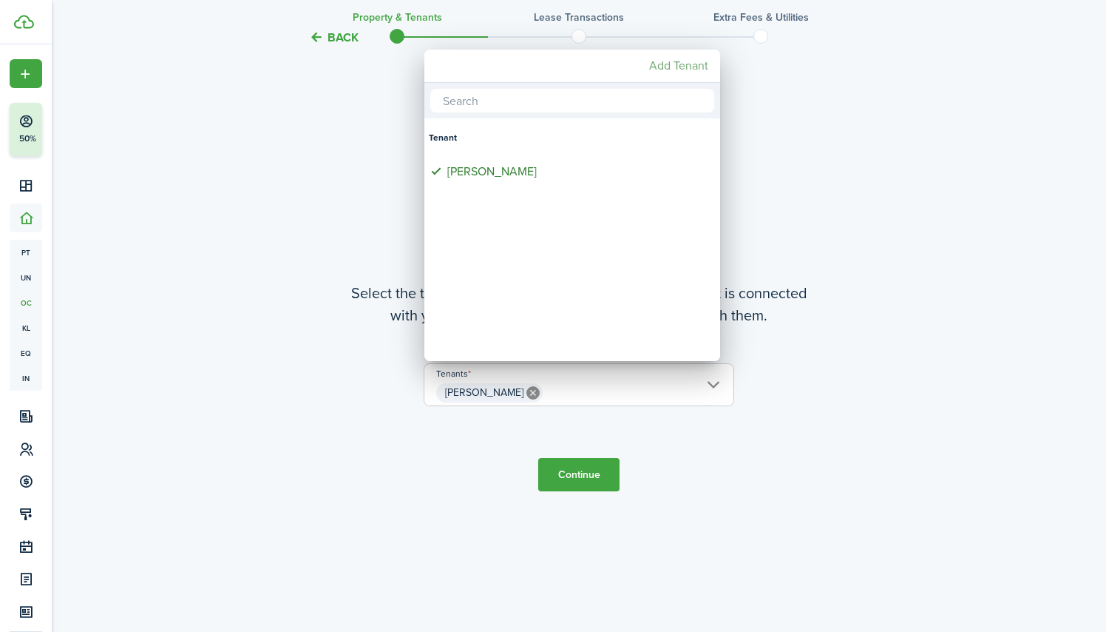
click at [686, 69] on mbsc-button "Add Tenant" at bounding box center [678, 66] width 71 height 27
